Goal: Task Accomplishment & Management: Manage account settings

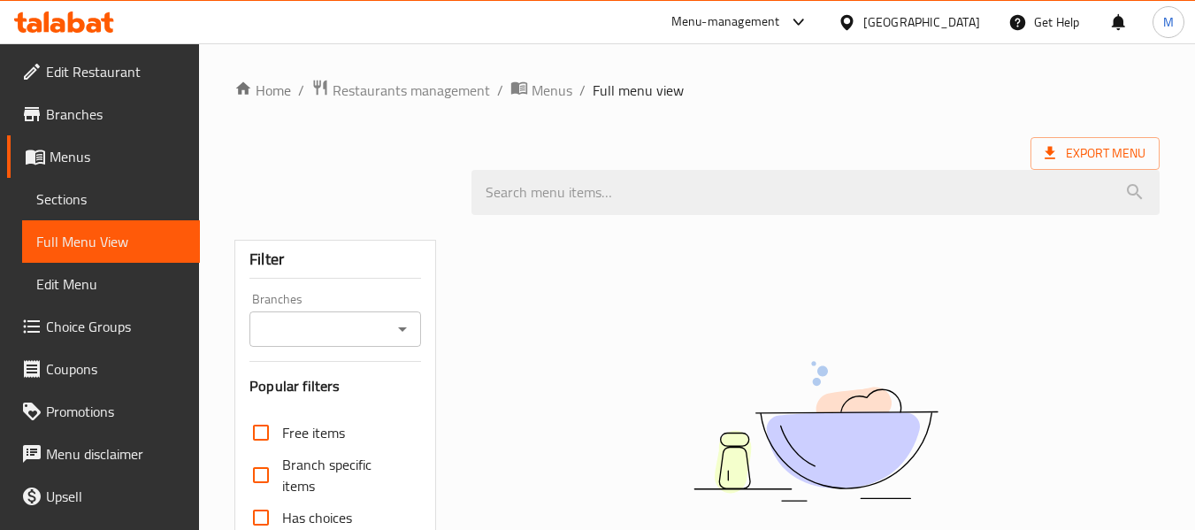
click at [986, 8] on div "United Arab Emirates" at bounding box center [909, 22] width 171 height 42
click at [932, 27] on div "United Arab Emirates" at bounding box center [921, 21] width 117 height 19
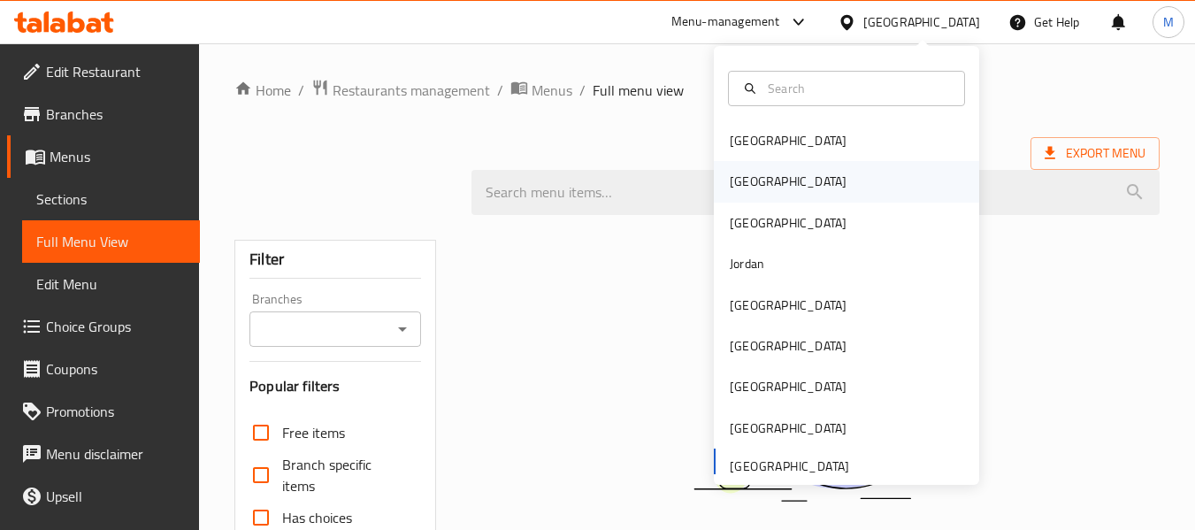
click at [761, 181] on div "[GEOGRAPHIC_DATA]" at bounding box center [788, 181] width 145 height 41
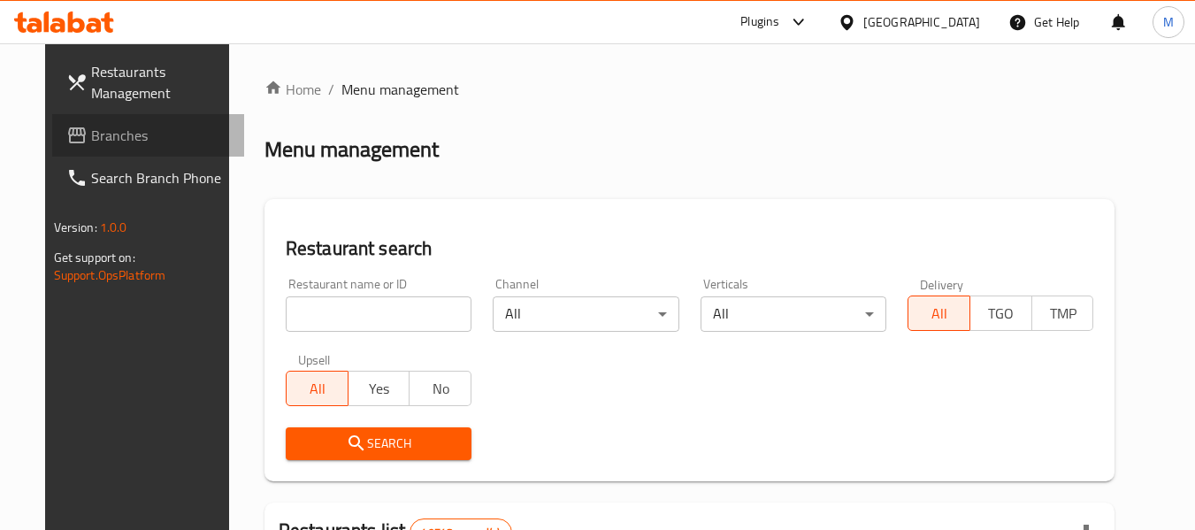
click at [101, 137] on span "Branches" at bounding box center [161, 135] width 140 height 21
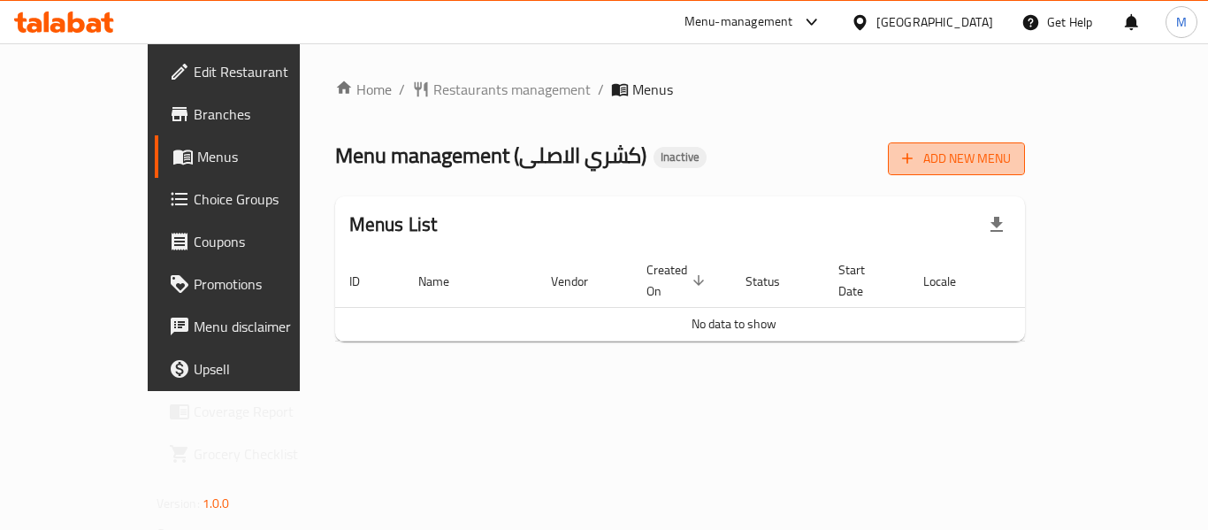
click at [1025, 145] on button "Add New Menu" at bounding box center [956, 158] width 137 height 33
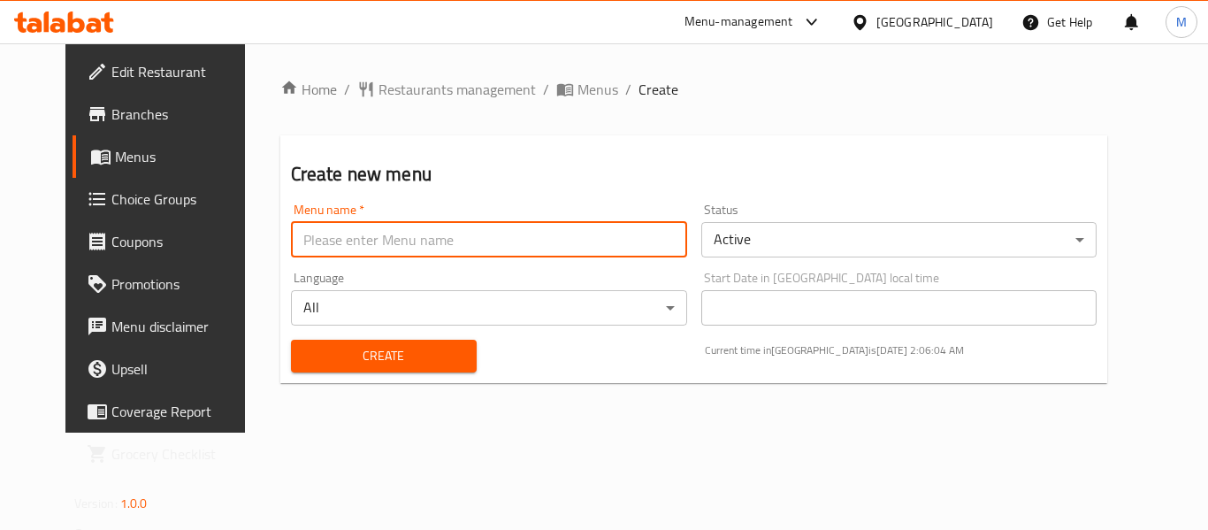
click at [444, 248] on input "text" at bounding box center [489, 239] width 396 height 35
type input "NEw menu 19/8"
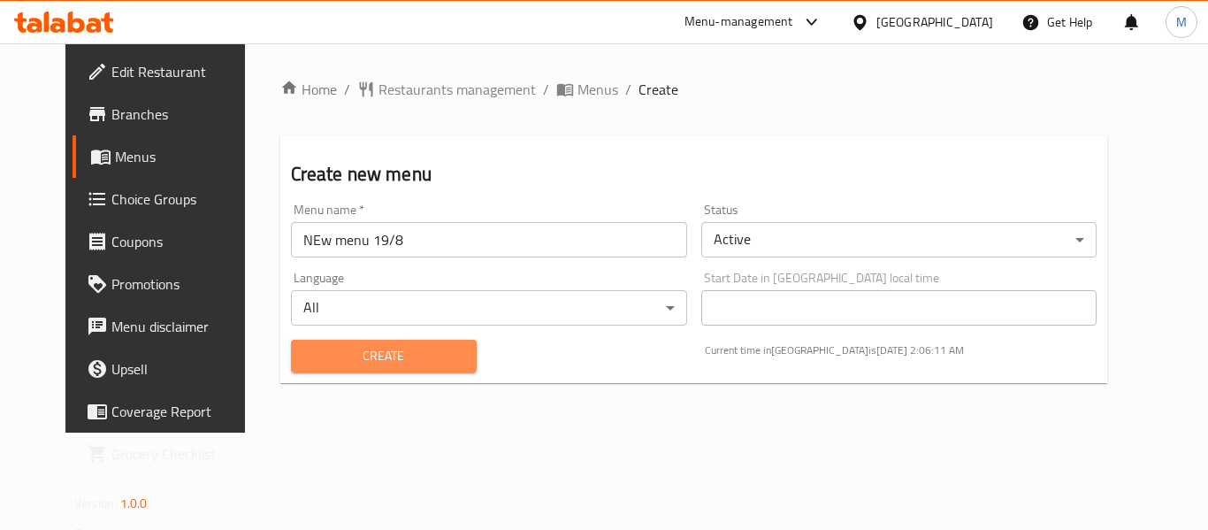
click at [384, 365] on span "Create" at bounding box center [383, 356] width 157 height 22
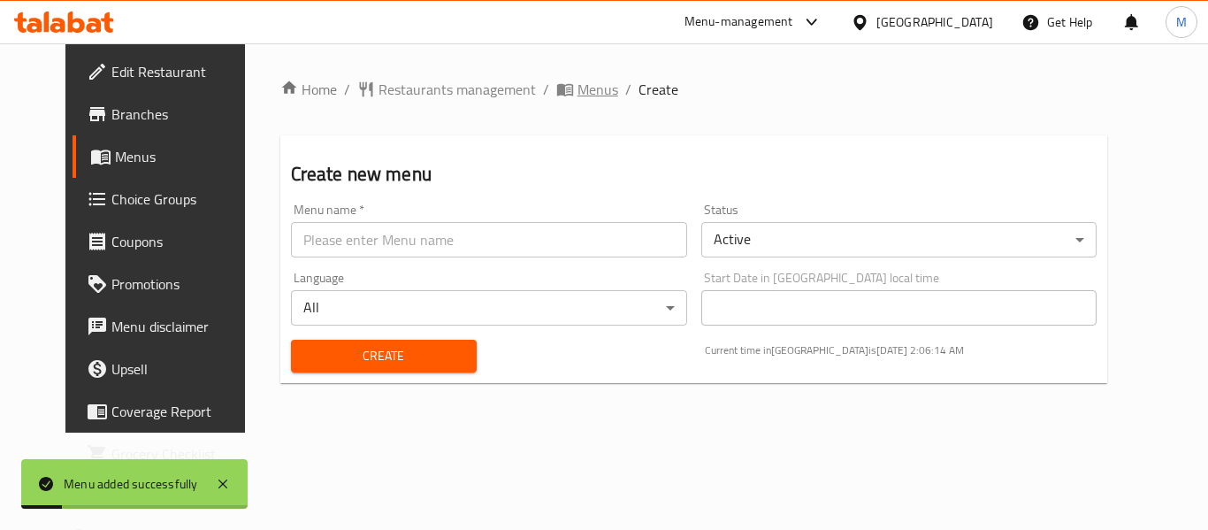
click at [578, 94] on span "Menus" at bounding box center [598, 89] width 41 height 21
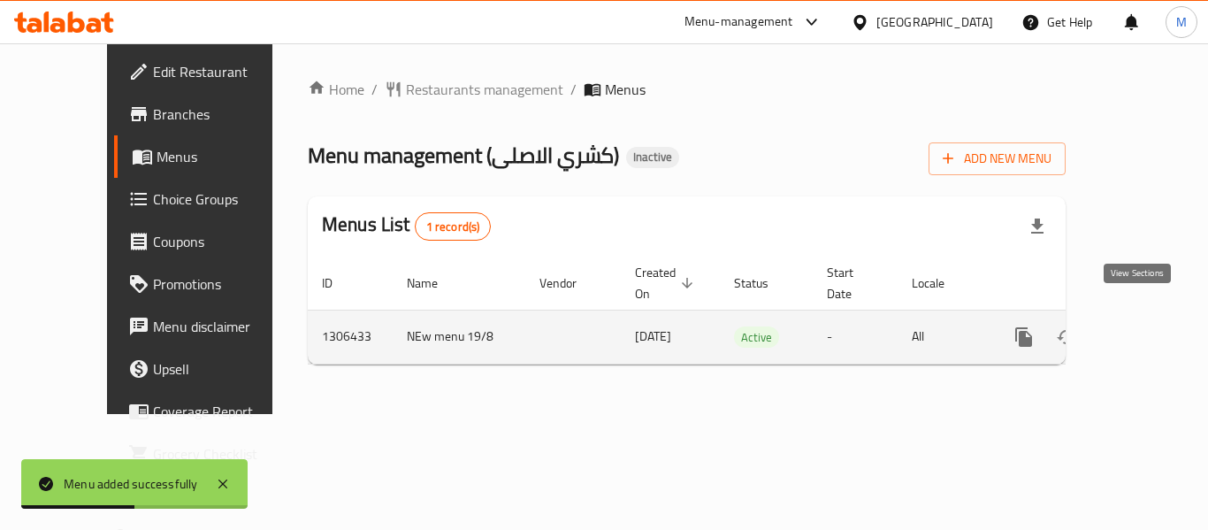
click at [1144, 329] on icon "enhanced table" at bounding box center [1152, 337] width 16 height 16
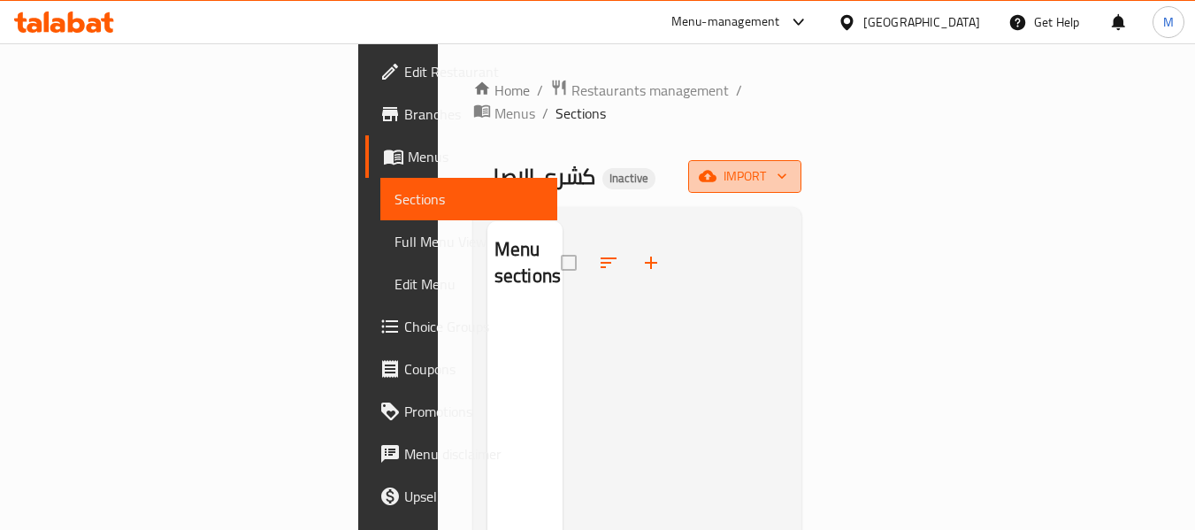
click at [787, 165] on span "import" at bounding box center [744, 176] width 85 height 22
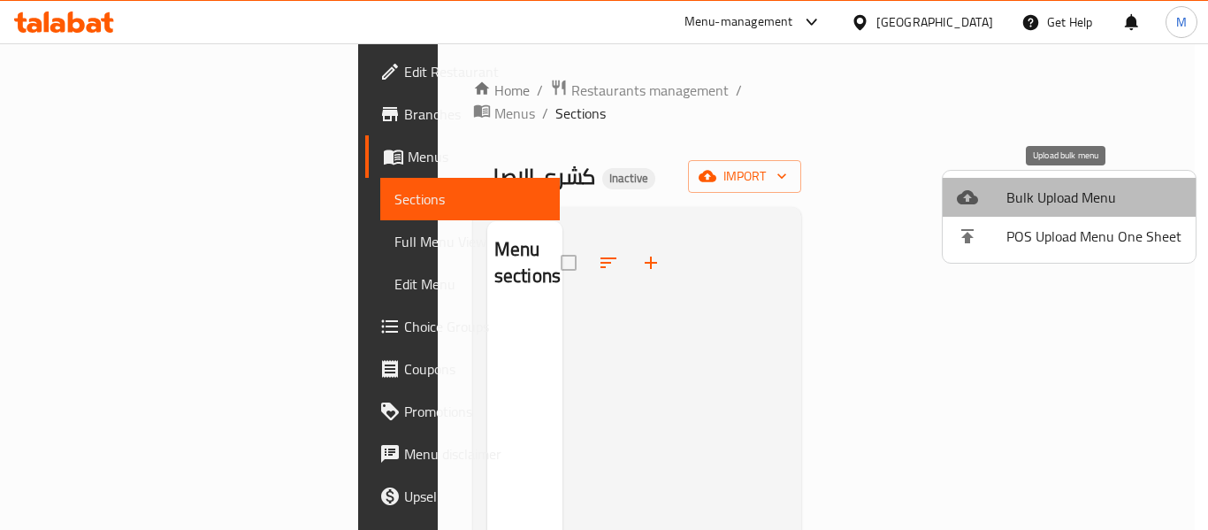
click at [1077, 178] on li "Bulk Upload Menu" at bounding box center [1069, 197] width 253 height 39
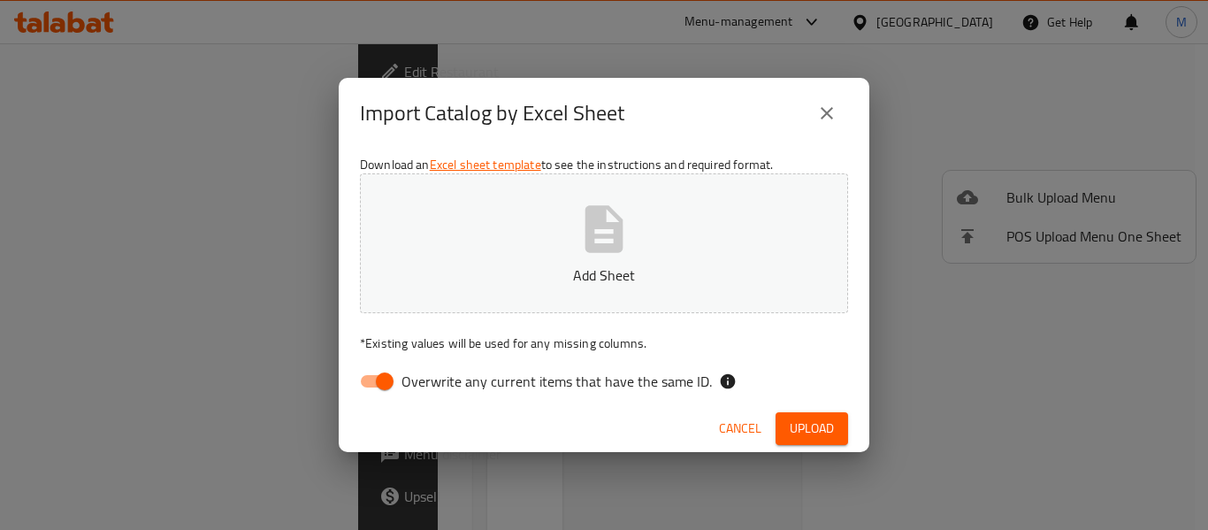
drag, startPoint x: 374, startPoint y: 380, endPoint x: 499, endPoint y: 154, distance: 257.8
click at [499, 154] on div "Download an Excel sheet template to see the instructions and required format. A…" at bounding box center [604, 277] width 531 height 257
click at [499, 154] on link "Excel sheet template" at bounding box center [485, 164] width 111 height 23
click at [379, 385] on input "Overwrite any current items that have the same ID." at bounding box center [384, 381] width 101 height 34
checkbox input "false"
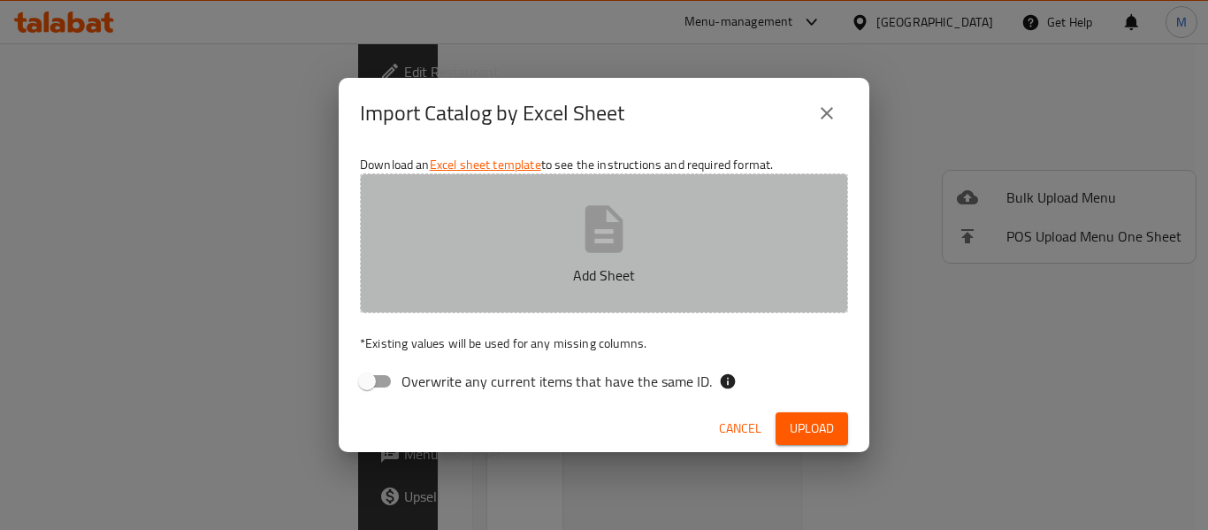
click at [595, 250] on icon "button" at bounding box center [605, 228] width 38 height 47
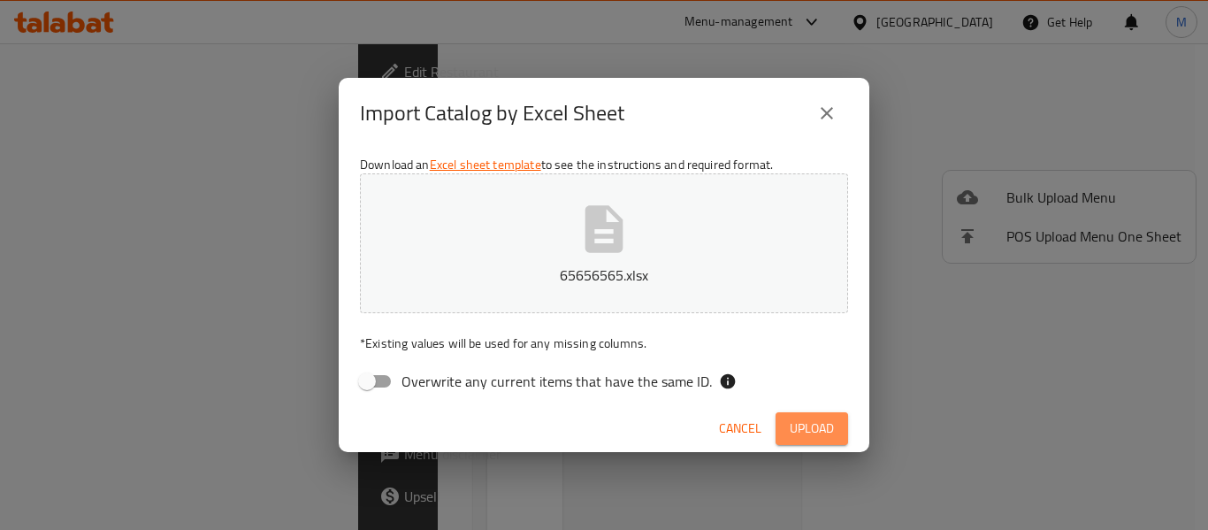
click at [803, 414] on button "Upload" at bounding box center [812, 428] width 73 height 33
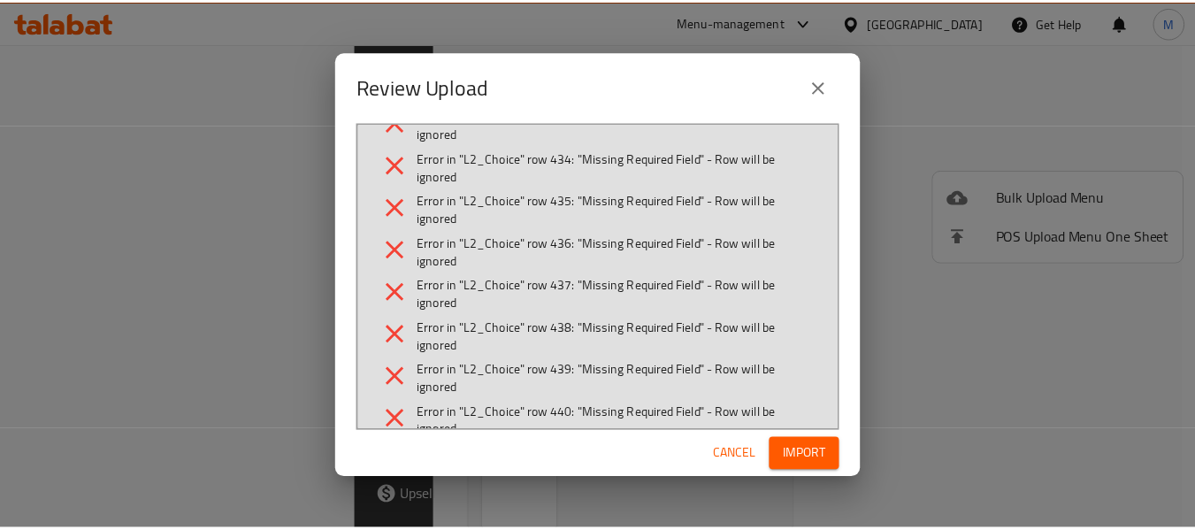
scroll to position [20391, 0]
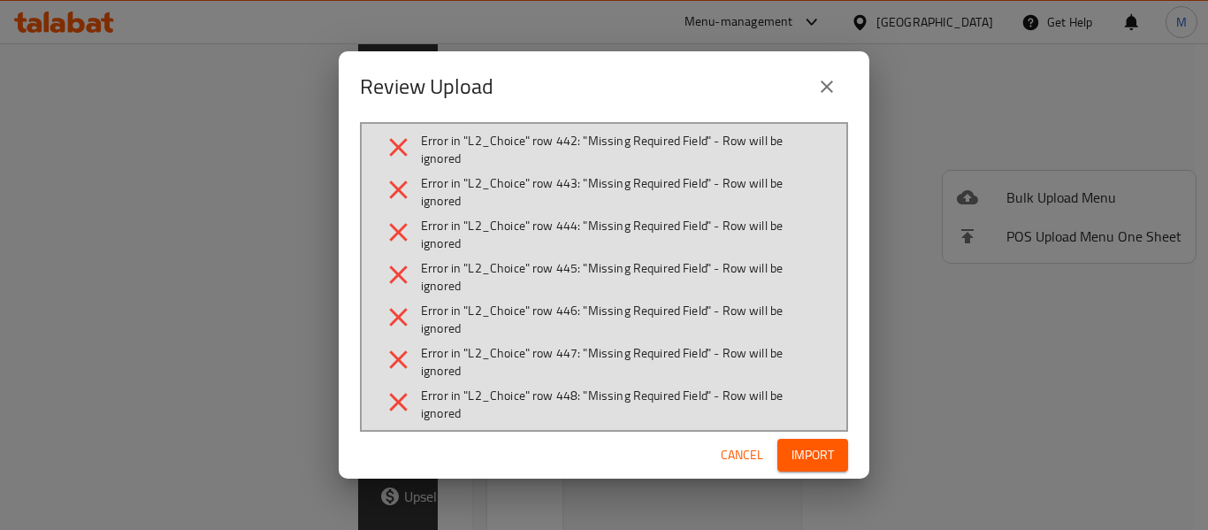
click at [881, 331] on div "Review Upload Error in "L2_Categories" row 2: "Missing Required Field" - Row wi…" at bounding box center [604, 265] width 1208 height 530
click at [750, 453] on span "Cancel" at bounding box center [742, 455] width 42 height 22
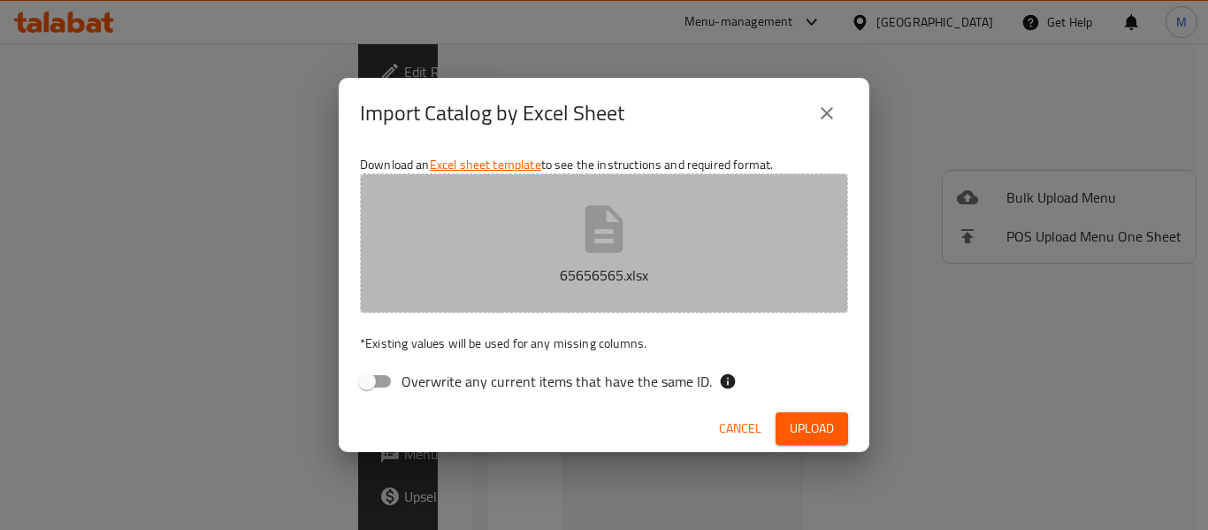
click at [616, 247] on icon "button" at bounding box center [605, 228] width 38 height 47
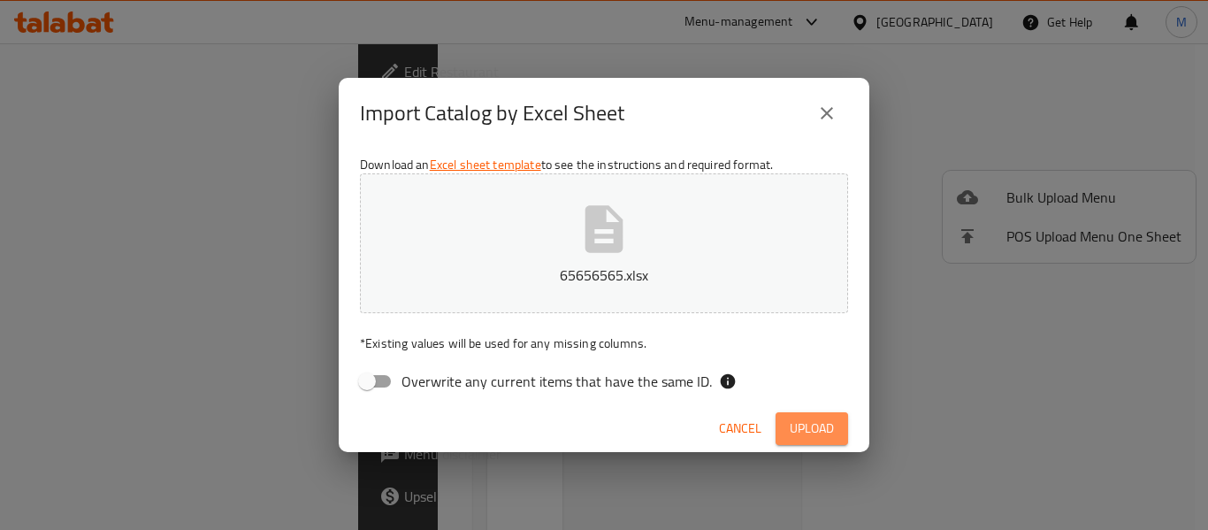
click at [805, 436] on span "Upload" at bounding box center [812, 429] width 44 height 22
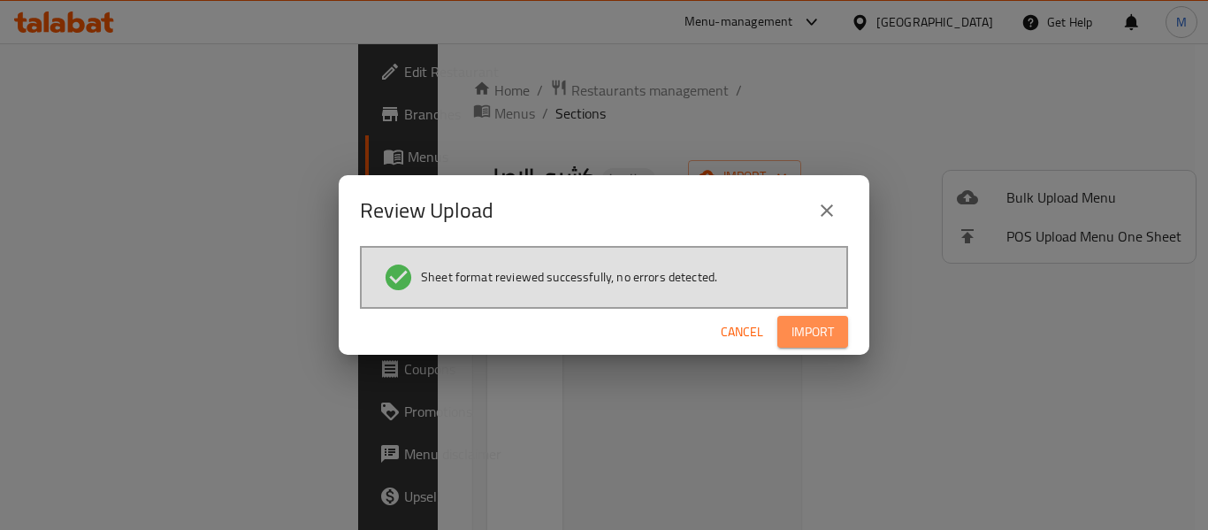
click at [793, 328] on span "Import" at bounding box center [813, 332] width 42 height 22
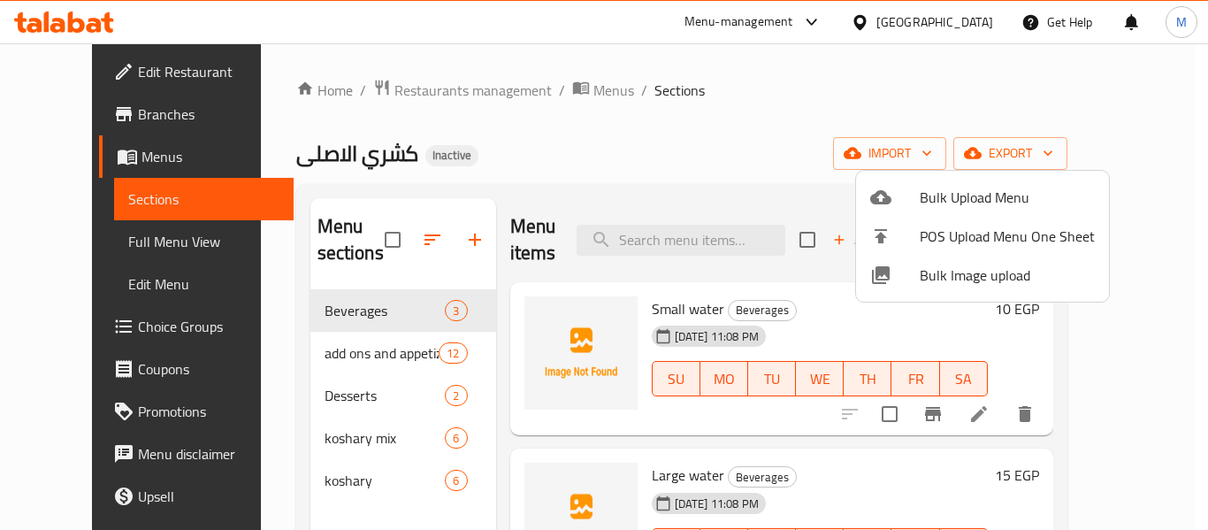
click at [891, 96] on div at bounding box center [604, 265] width 1208 height 530
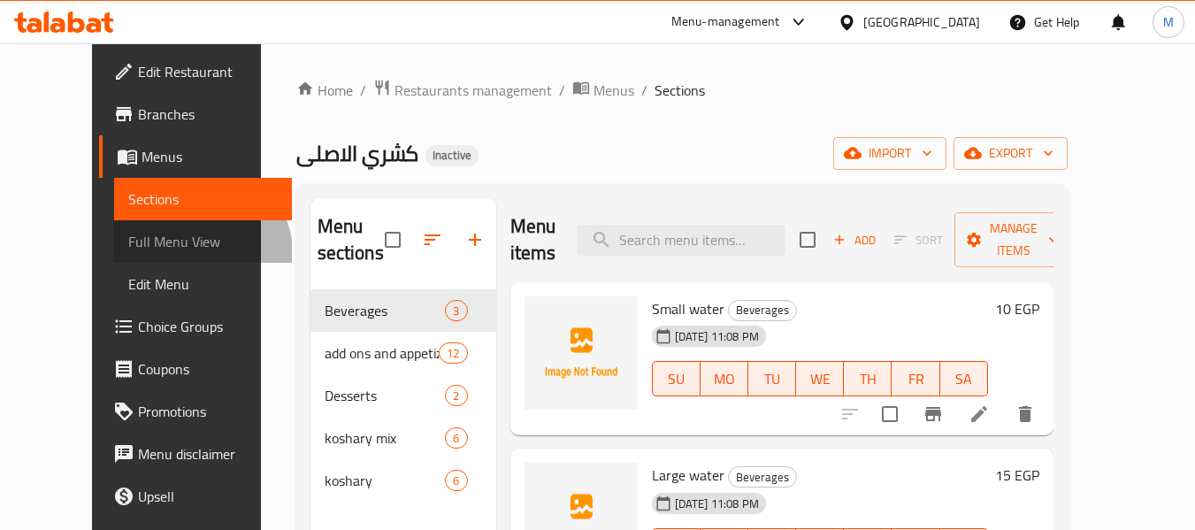
click at [128, 252] on span "Full Menu View" at bounding box center [203, 241] width 150 height 21
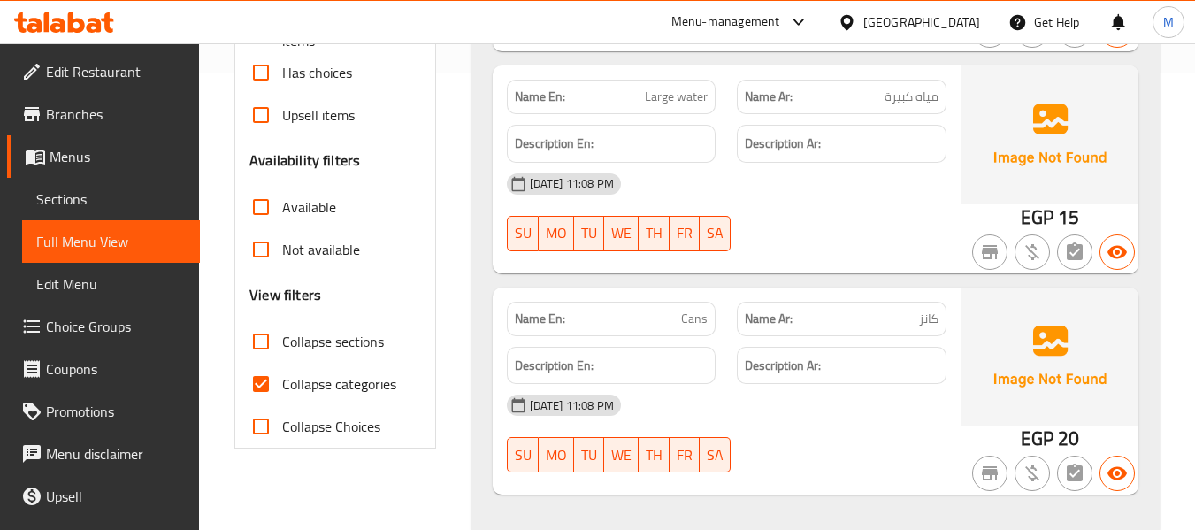
scroll to position [387, 0]
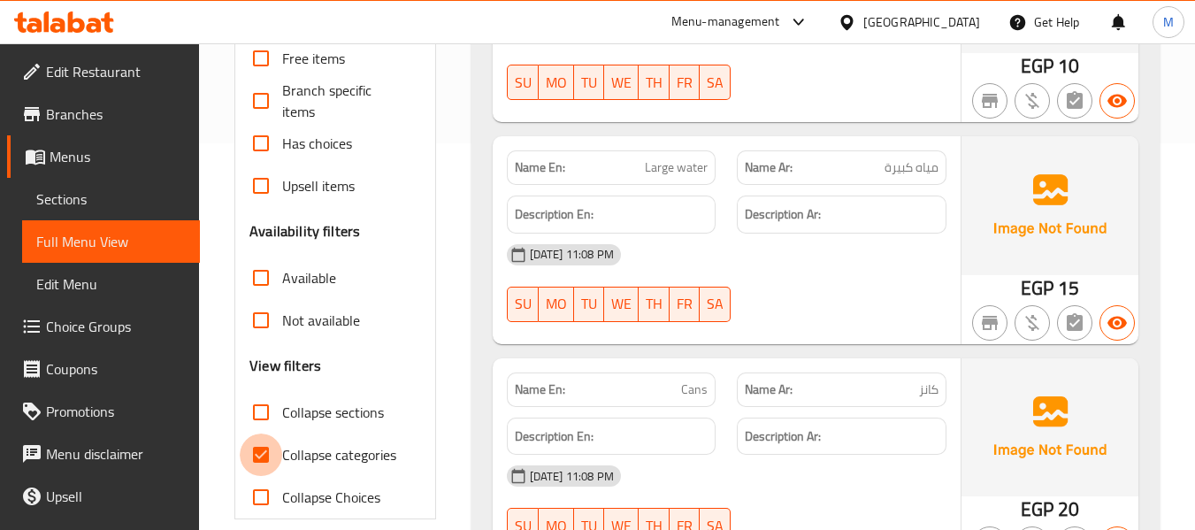
click at [261, 454] on input "Collapse categories" at bounding box center [261, 454] width 42 height 42
checkbox input "false"
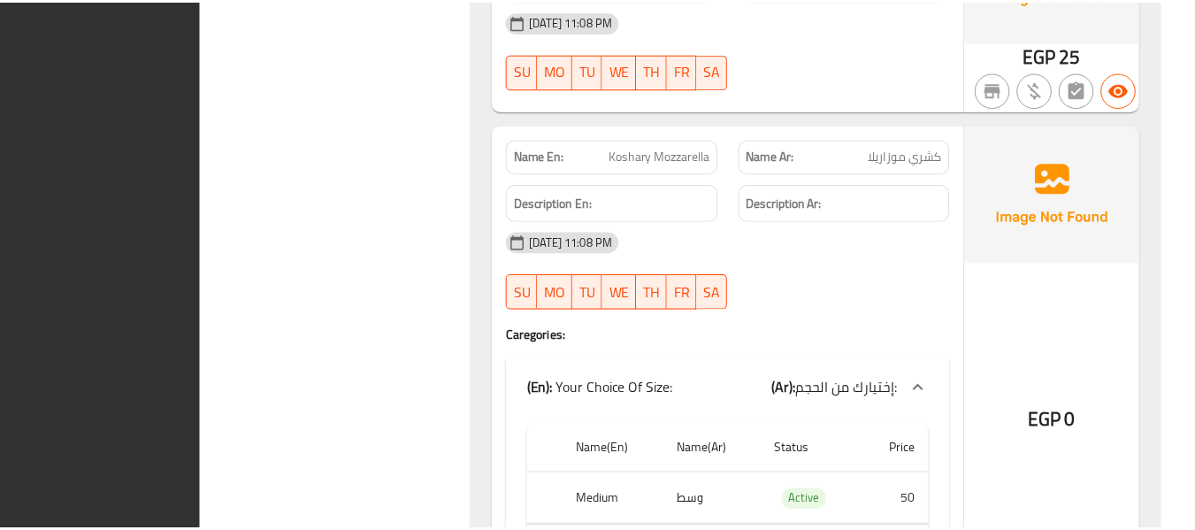
scroll to position [9280, 0]
